Goal: Task Accomplishment & Management: Use online tool/utility

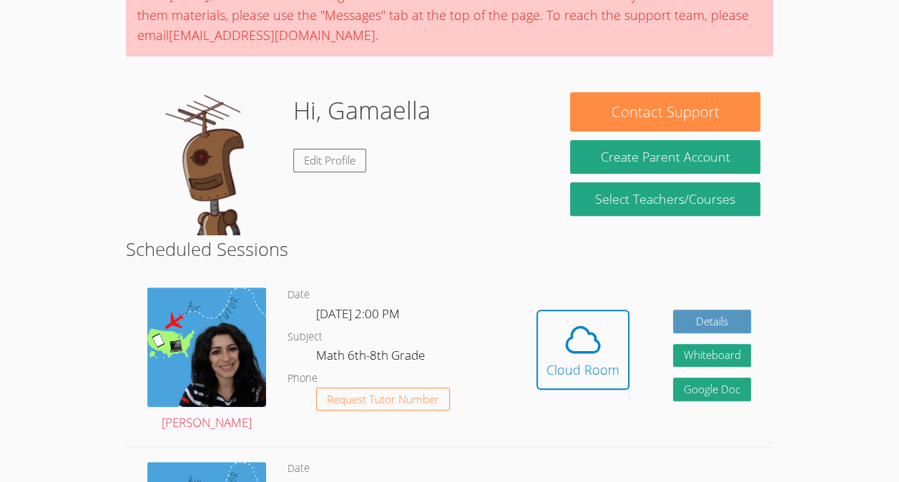
scroll to position [142, 0]
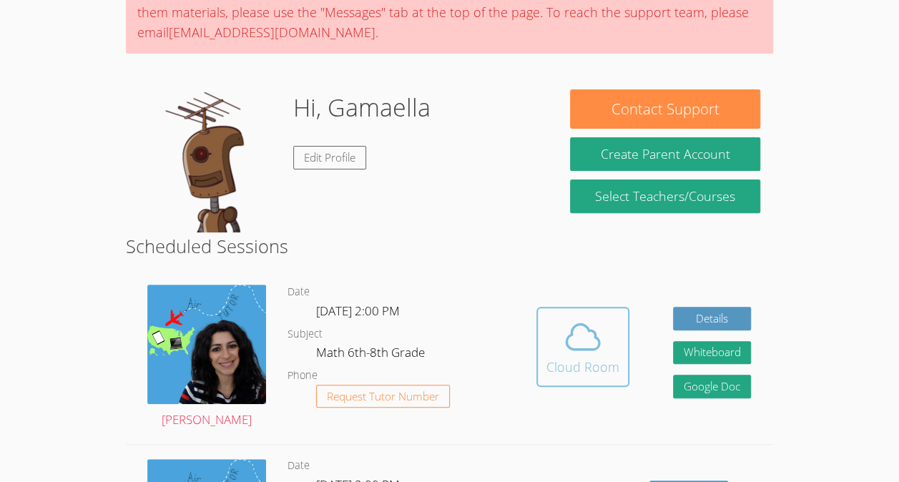
click at [575, 350] on icon at bounding box center [582, 337] width 33 height 25
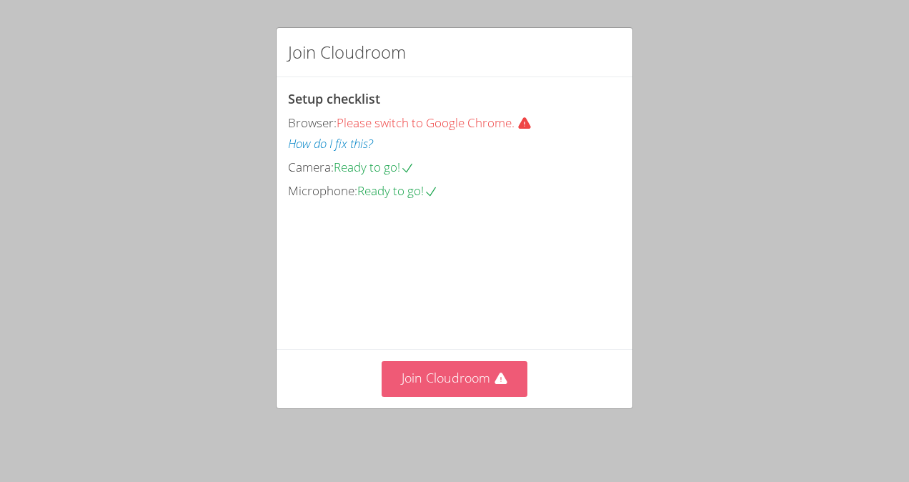
click at [417, 376] on button "Join Cloudroom" at bounding box center [455, 378] width 147 height 35
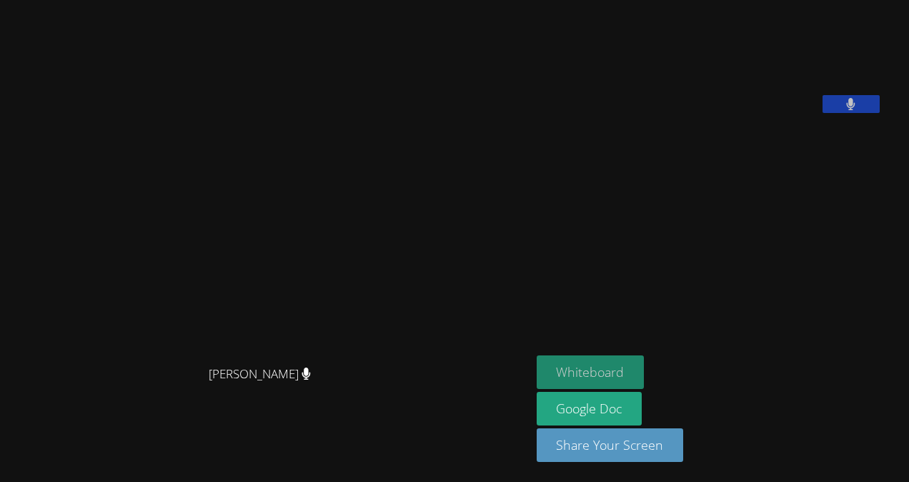
click at [616, 375] on button "Whiteboard" at bounding box center [591, 372] width 108 height 34
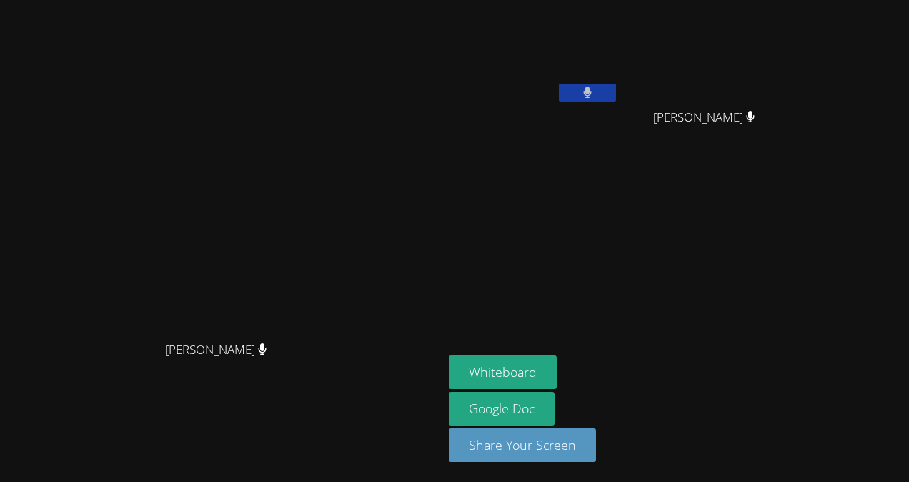
click at [619, 50] on video at bounding box center [534, 54] width 170 height 96
